Goal: Task Accomplishment & Management: Use online tool/utility

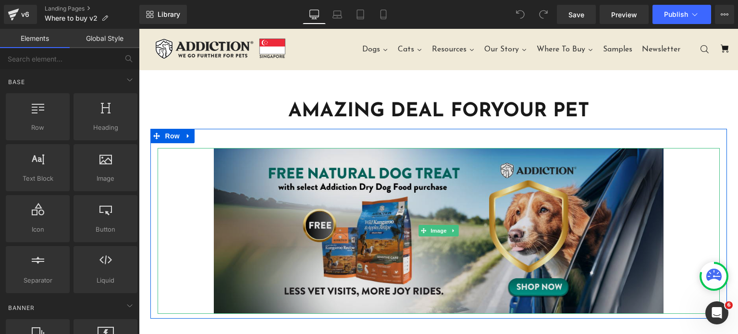
click at [486, 153] on img at bounding box center [439, 231] width 450 height 166
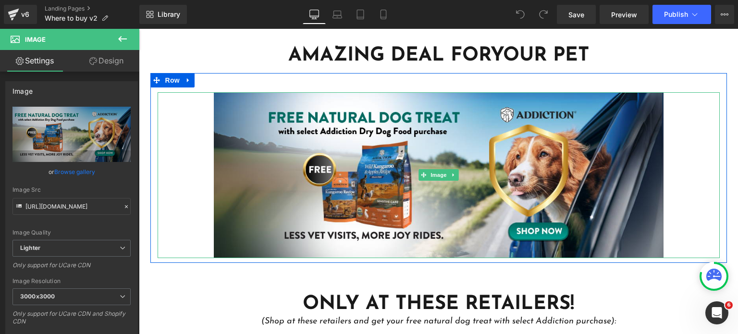
scroll to position [37, 0]
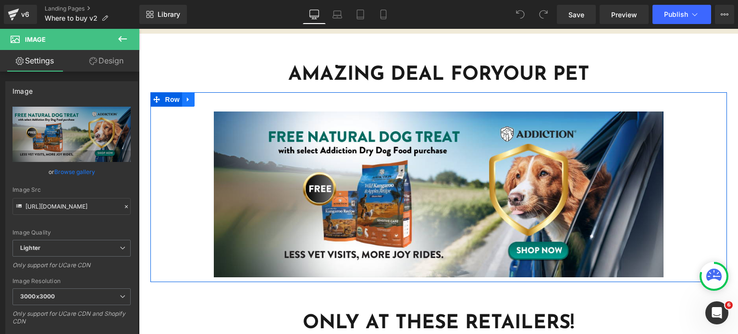
click at [185, 96] on icon at bounding box center [188, 99] width 7 height 7
click at [210, 97] on icon at bounding box center [213, 99] width 7 height 7
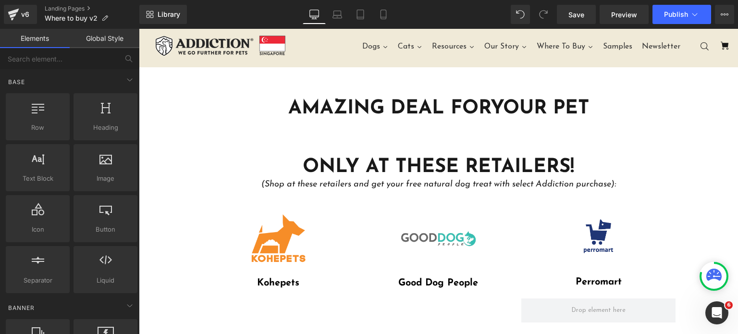
scroll to position [0, 0]
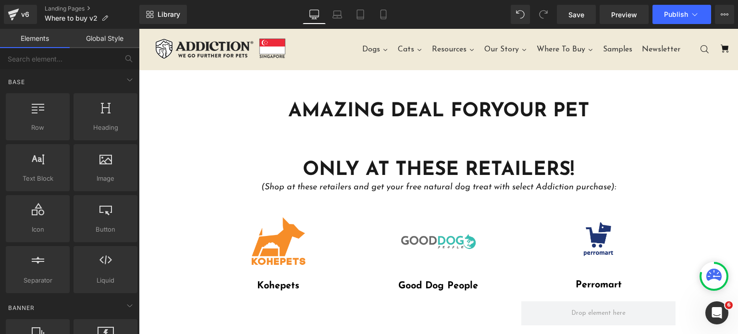
click at [565, 25] on div "Library Desktop Desktop Laptop Tablet Mobile Save Preview Publish Scheduled Vie…" at bounding box center [438, 14] width 599 height 29
click at [569, 21] on link "Save" at bounding box center [576, 14] width 39 height 19
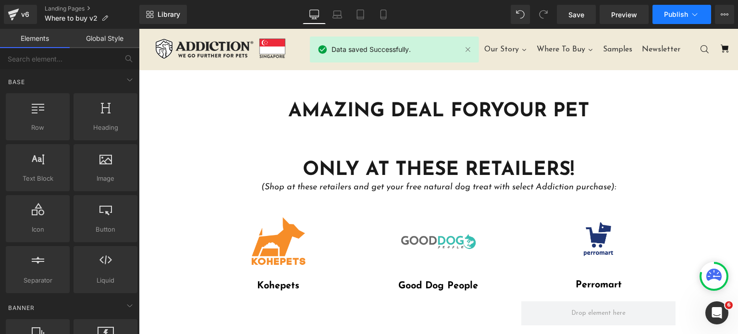
click at [673, 11] on span "Publish" at bounding box center [676, 15] width 24 height 8
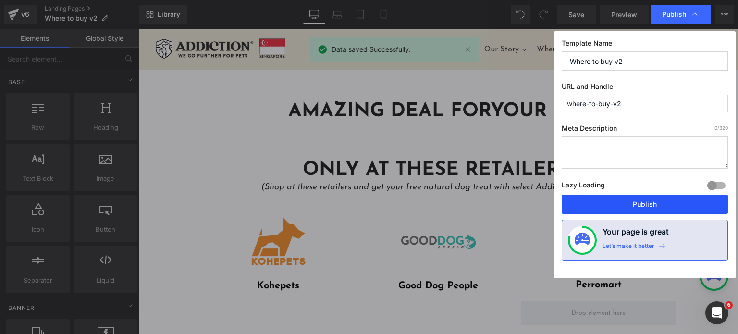
click at [596, 208] on button "Publish" at bounding box center [645, 204] width 166 height 19
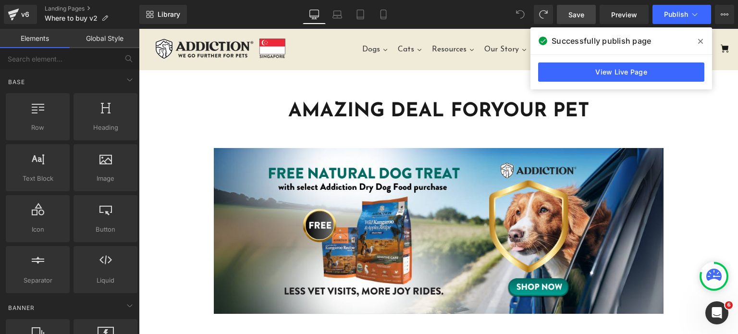
click at [576, 17] on span "Save" at bounding box center [576, 15] width 16 height 10
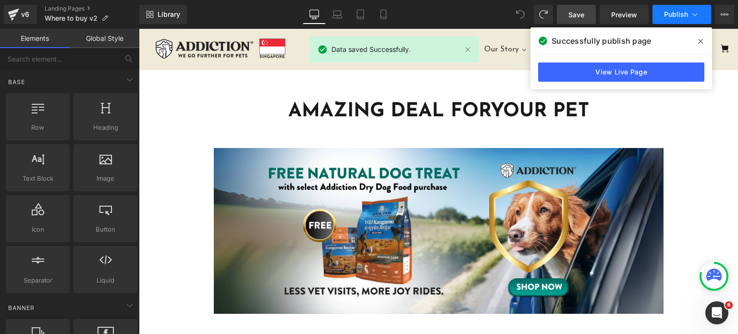
click at [684, 13] on span "Publish" at bounding box center [676, 15] width 24 height 8
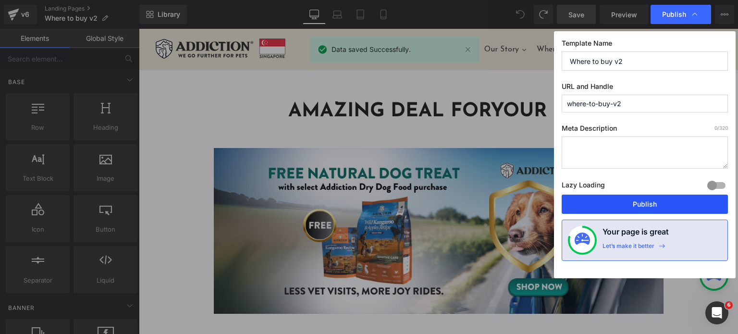
click at [606, 208] on button "Publish" at bounding box center [645, 204] width 166 height 19
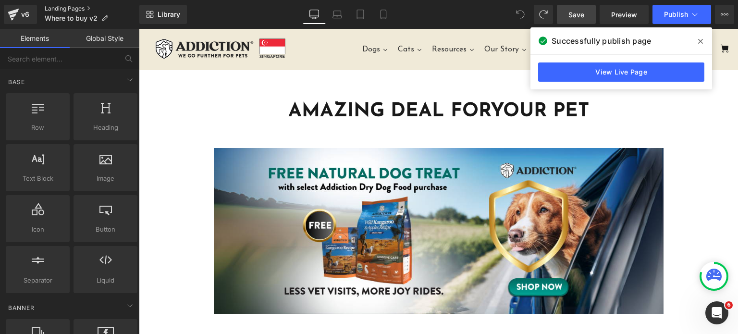
click at [52, 8] on link "Landing Pages" at bounding box center [92, 9] width 95 height 8
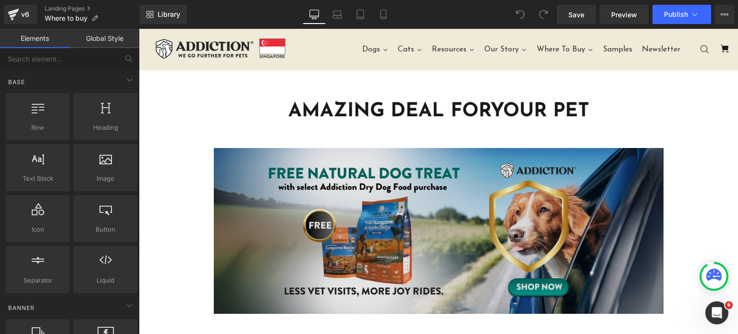
click at [407, 173] on img at bounding box center [439, 231] width 450 height 166
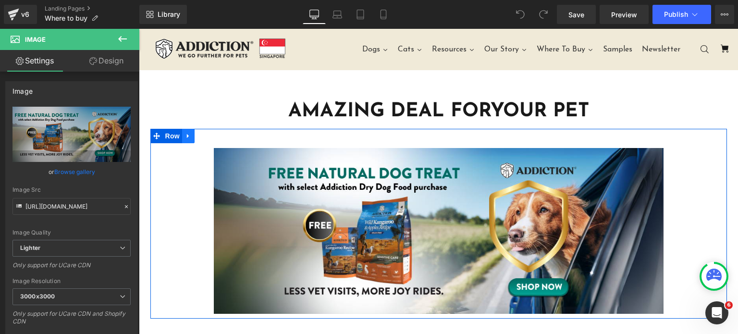
click at [187, 131] on link at bounding box center [188, 136] width 12 height 14
click at [215, 132] on link at bounding box center [213, 136] width 12 height 14
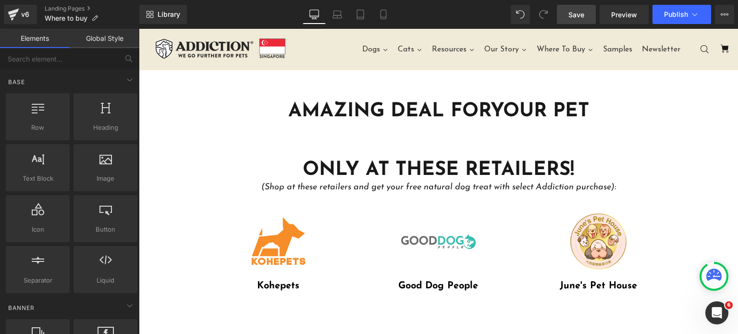
click at [577, 10] on span "Save" at bounding box center [576, 15] width 16 height 10
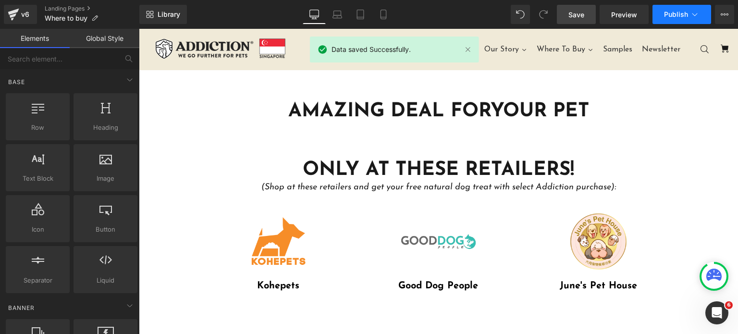
click at [665, 8] on button "Publish" at bounding box center [681, 14] width 59 height 19
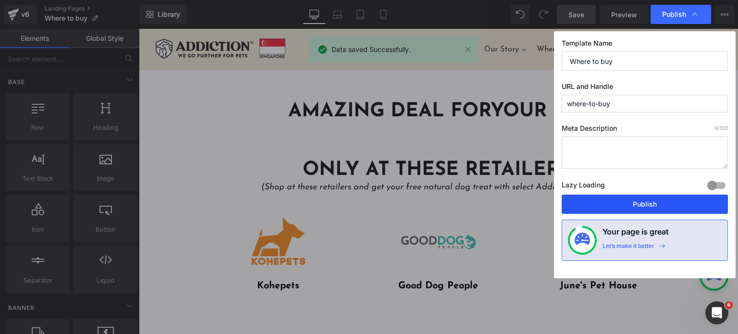
click at [596, 207] on button "Publish" at bounding box center [645, 204] width 166 height 19
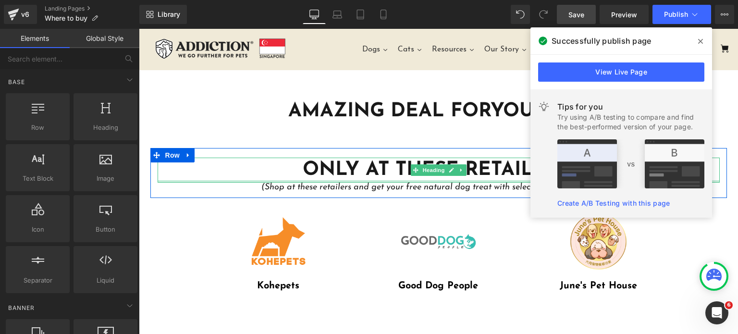
click at [363, 181] on div at bounding box center [439, 181] width 562 height 2
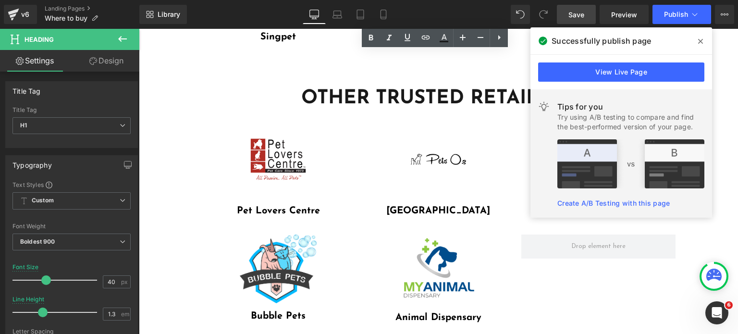
scroll to position [393, 0]
drag, startPoint x: 357, startPoint y: 122, endPoint x: 394, endPoint y: 115, distance: 37.7
click at [139, 29] on div at bounding box center [139, 29] width 0 height 0
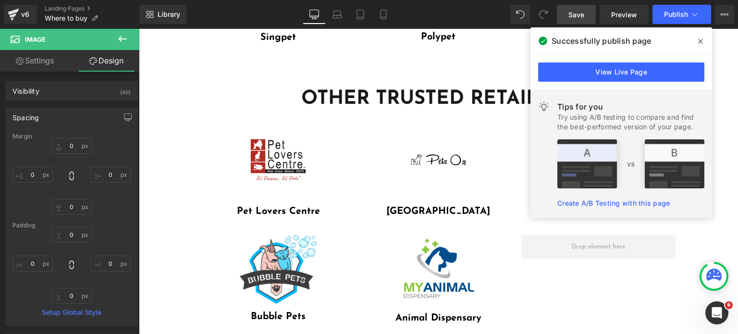
click at [702, 39] on icon at bounding box center [700, 41] width 5 height 5
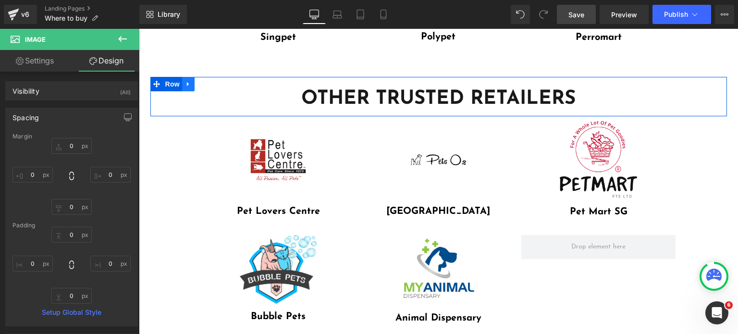
click at [182, 88] on link at bounding box center [188, 84] width 12 height 14
click at [213, 82] on link at bounding box center [213, 84] width 12 height 14
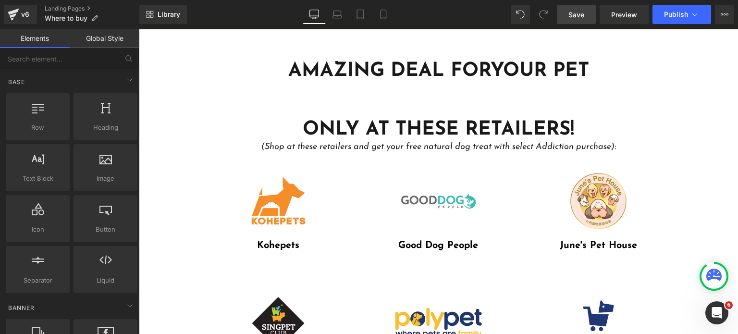
scroll to position [38, 0]
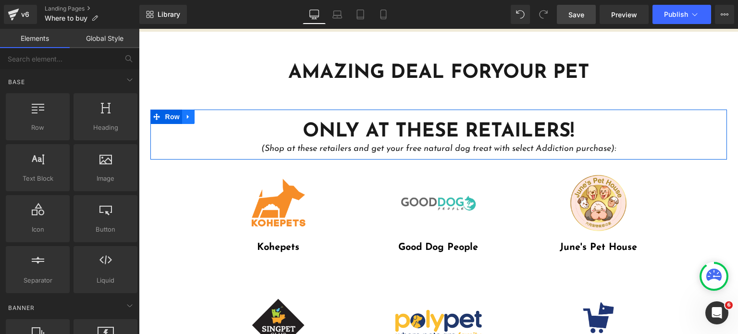
click at [184, 121] on link at bounding box center [188, 117] width 12 height 14
click at [213, 114] on link at bounding box center [213, 117] width 12 height 14
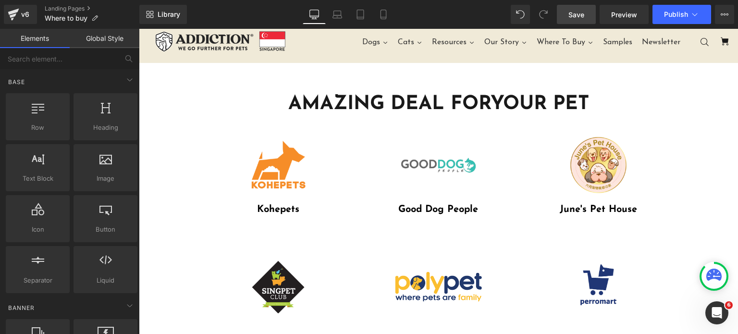
scroll to position [0, 0]
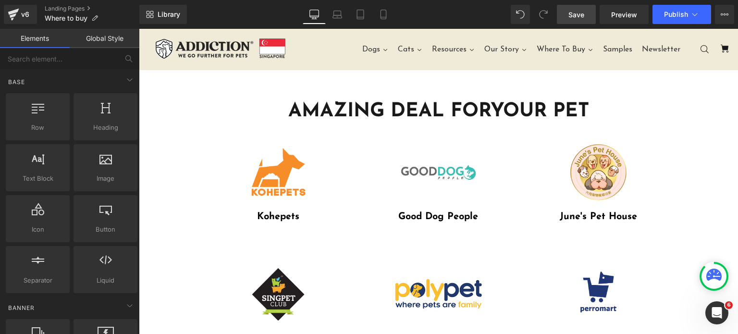
click at [424, 106] on div "AMAZING DEAL FOR YOUR PET Heading" at bounding box center [439, 111] width 562 height 25
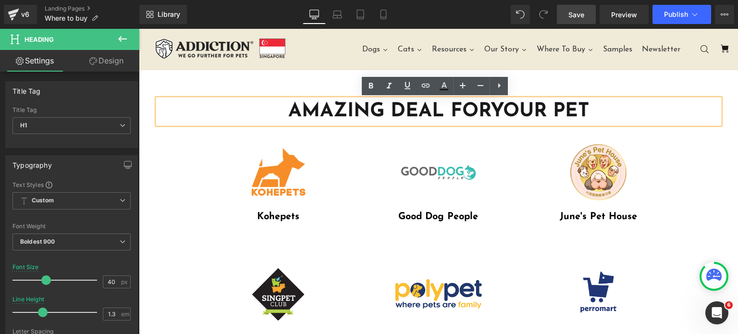
click at [434, 107] on h1 "AMAZING DEAL FOR YOUR PET" at bounding box center [439, 111] width 562 height 25
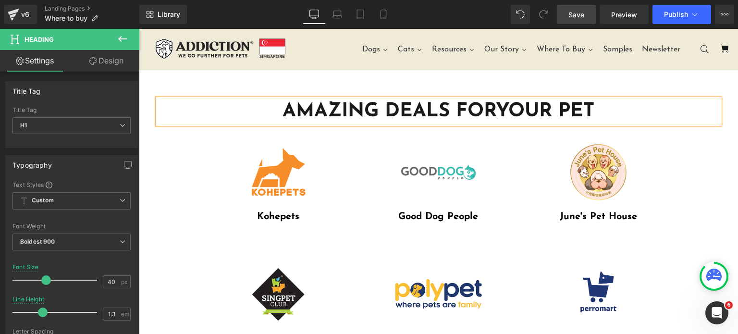
click at [579, 16] on span "Save" at bounding box center [576, 15] width 16 height 10
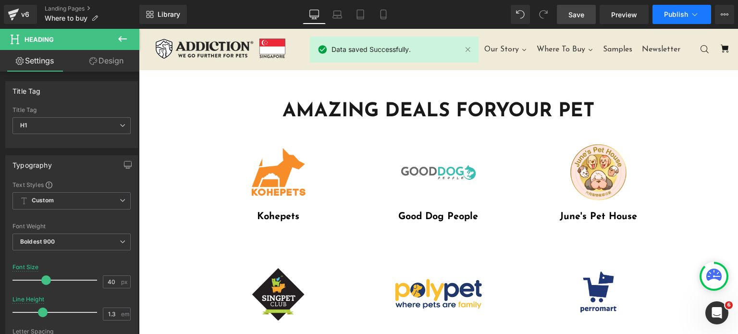
click at [666, 15] on span "Publish" at bounding box center [676, 15] width 24 height 8
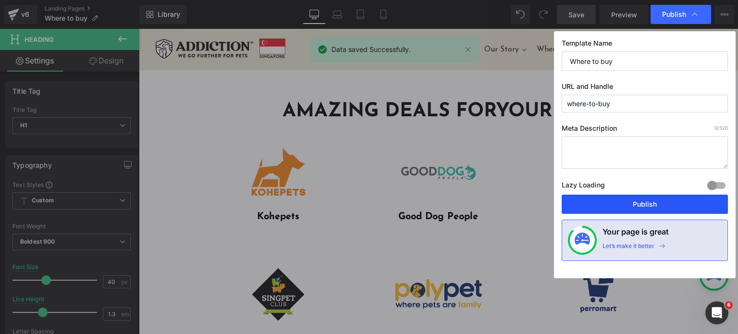
click at [620, 198] on button "Publish" at bounding box center [645, 204] width 166 height 19
